Goal: Transaction & Acquisition: Purchase product/service

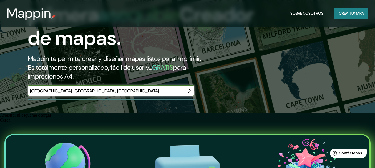
type input "[GEOGRAPHIC_DATA], [GEOGRAPHIC_DATA], [GEOGRAPHIC_DATA]"
click at [189, 90] on icon "button" at bounding box center [188, 91] width 7 height 7
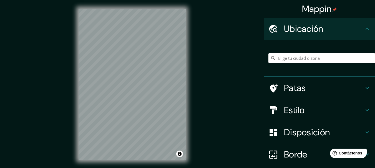
click at [293, 58] on input "Elige tu ciudad o zona" at bounding box center [321, 58] width 106 height 10
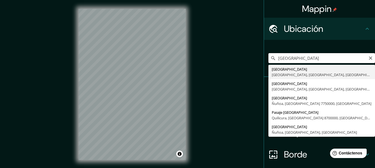
click at [317, 59] on input "[GEOGRAPHIC_DATA]" at bounding box center [321, 58] width 106 height 10
click at [316, 60] on input "[GEOGRAPHIC_DATA]" at bounding box center [321, 58] width 106 height 10
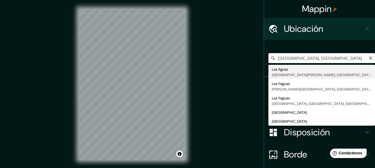
click at [326, 59] on input "[GEOGRAPHIC_DATA], [GEOGRAPHIC_DATA]" at bounding box center [321, 58] width 106 height 10
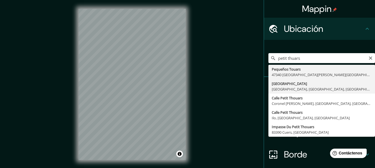
type input "[GEOGRAPHIC_DATA], [GEOGRAPHIC_DATA], [GEOGRAPHIC_DATA], [GEOGRAPHIC_DATA]"
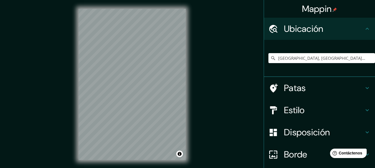
click at [356, 109] on h4 "Estilo" at bounding box center [324, 110] width 80 height 11
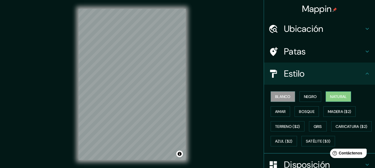
click at [331, 97] on font "Natural" at bounding box center [338, 96] width 17 height 5
click at [313, 129] on font "Gris" at bounding box center [317, 126] width 8 height 5
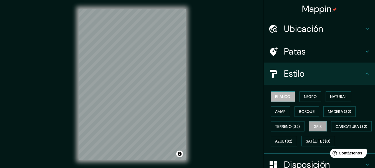
click at [286, 99] on font "Blanco" at bounding box center [283, 96] width 16 height 5
click at [312, 100] on font "Negro" at bounding box center [310, 96] width 13 height 7
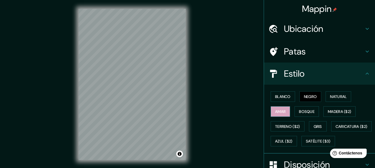
click at [281, 112] on font "Amar" at bounding box center [280, 111] width 11 height 5
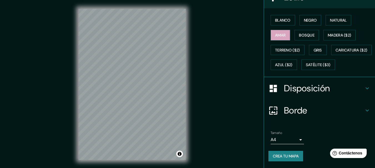
scroll to position [91, 0]
click at [340, 110] on h4 "Borde" at bounding box center [324, 110] width 80 height 11
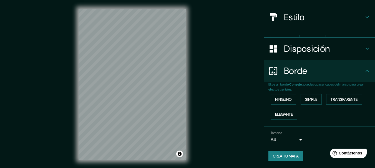
scroll to position [47, 0]
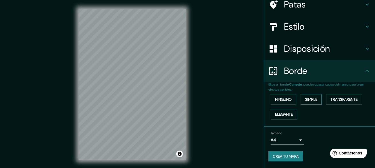
click at [309, 103] on font "Simple" at bounding box center [311, 99] width 12 height 7
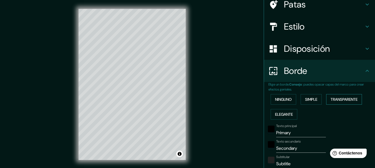
click at [330, 97] on font "Transparente" at bounding box center [343, 99] width 27 height 5
click at [290, 115] on button "Elegante" at bounding box center [283, 114] width 27 height 11
click at [281, 96] on font "Ninguno" at bounding box center [283, 99] width 17 height 7
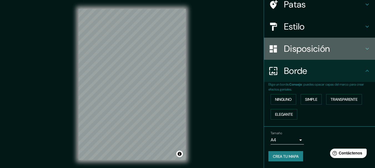
click at [338, 49] on h4 "Disposición" at bounding box center [324, 48] width 80 height 11
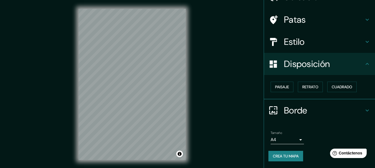
scroll to position [32, 0]
click at [283, 87] on font "Paisaje" at bounding box center [282, 87] width 14 height 5
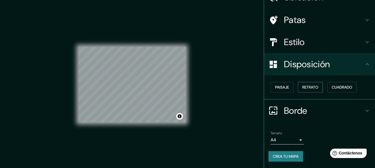
click at [302, 88] on font "Retrato" at bounding box center [310, 87] width 16 height 5
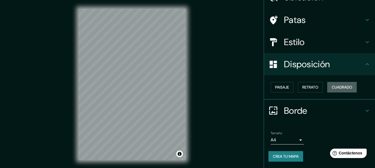
click at [331, 85] on font "Cuadrado" at bounding box center [341, 87] width 21 height 5
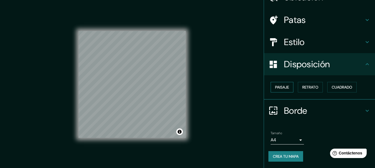
click at [280, 89] on font "Paisaje" at bounding box center [282, 87] width 14 height 5
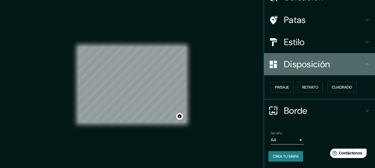
click at [339, 68] on h4 "Disposición" at bounding box center [324, 64] width 80 height 11
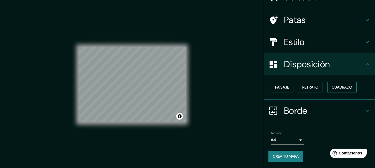
click at [338, 84] on font "Cuadrado" at bounding box center [341, 87] width 21 height 7
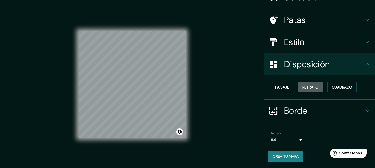
click at [312, 90] on font "Retrato" at bounding box center [310, 87] width 16 height 7
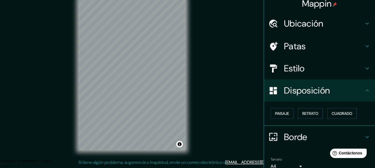
scroll to position [0, 0]
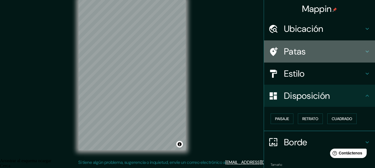
click at [349, 52] on h4 "Patas" at bounding box center [324, 51] width 80 height 11
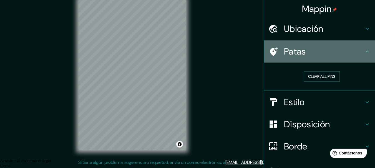
click at [349, 52] on h4 "Patas" at bounding box center [324, 51] width 80 height 11
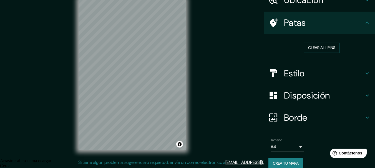
scroll to position [36, 0]
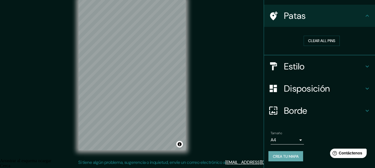
click at [294, 156] on font "Crea tu mapa" at bounding box center [286, 156] width 26 height 5
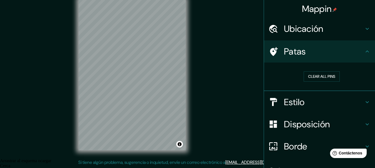
scroll to position [0, 0]
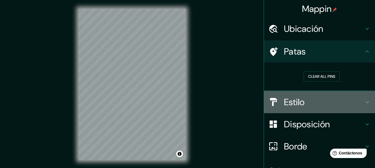
click at [351, 100] on h4 "Estilo" at bounding box center [324, 102] width 80 height 11
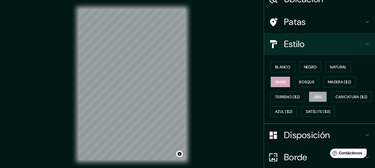
scroll to position [28, 0]
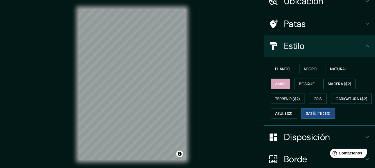
click at [306, 116] on font "Satélite ($3)" at bounding box center [318, 113] width 25 height 5
click at [297, 117] on button "Azul ($2)" at bounding box center [283, 113] width 26 height 11
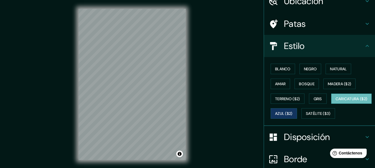
click at [335, 101] on font "Caricatura ($2)" at bounding box center [351, 98] width 32 height 5
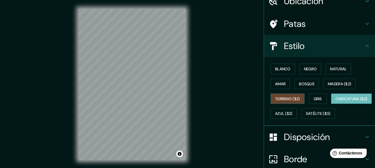
click at [281, 101] on font "Terreno ($2)" at bounding box center [287, 98] width 25 height 7
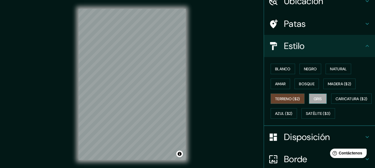
click at [313, 98] on font "Gris" at bounding box center [317, 98] width 8 height 5
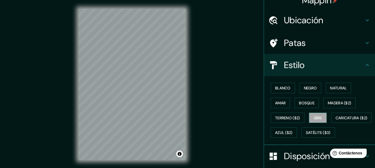
scroll to position [0, 0]
